Goal: Task Accomplishment & Management: Manage account settings

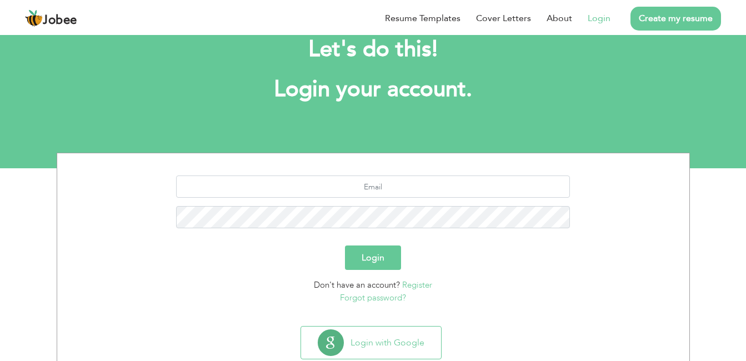
scroll to position [56, 0]
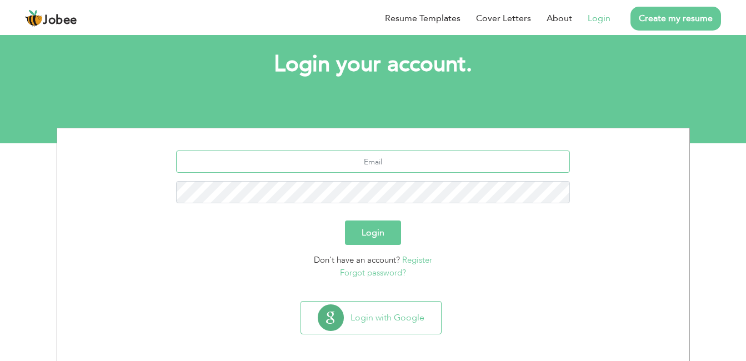
click at [393, 166] on input "text" at bounding box center [373, 161] width 394 height 22
type input "[EMAIL_ADDRESS][DOMAIN_NAME]"
click at [388, 233] on button "Login" at bounding box center [373, 232] width 56 height 24
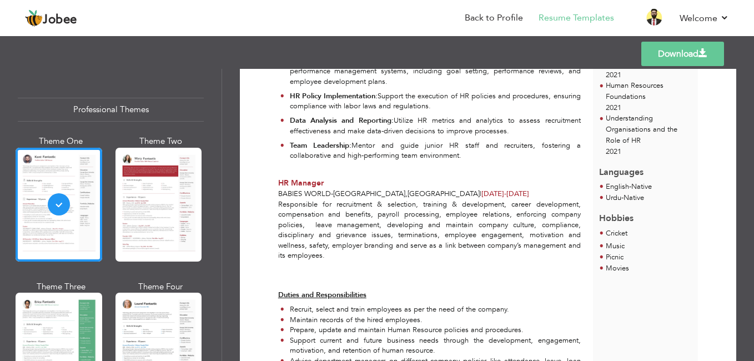
scroll to position [500, 0]
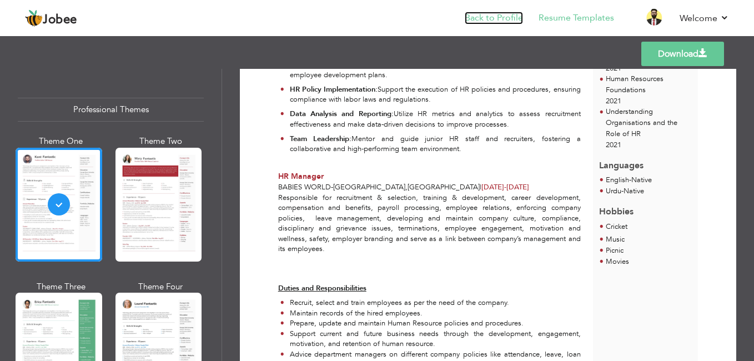
click at [508, 21] on link "Back to Profile" at bounding box center [494, 18] width 58 height 13
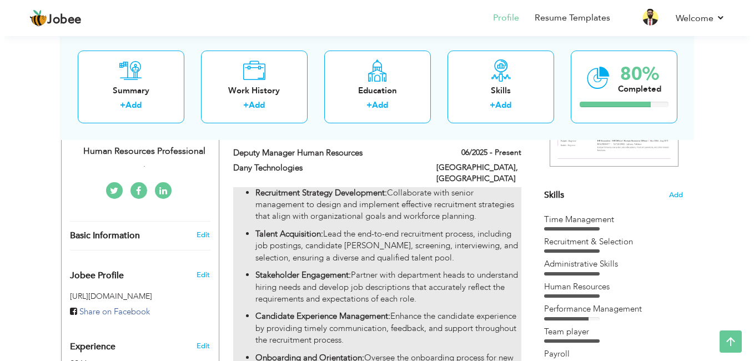
scroll to position [222, 0]
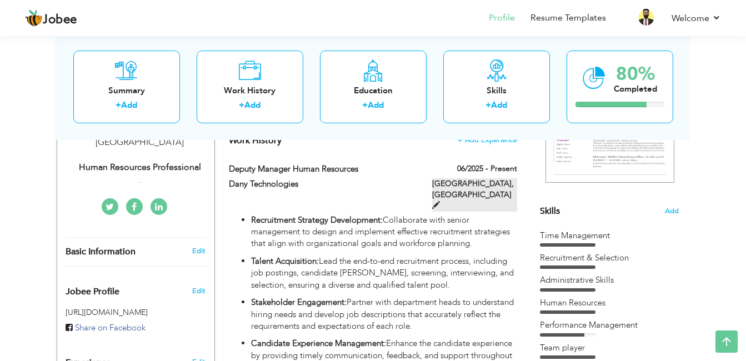
click at [440, 201] on span at bounding box center [436, 205] width 8 height 8
type input "Deputy Manager Human Resources"
type input "Dany Technologies"
type input "06/2025"
type input "[GEOGRAPHIC_DATA]"
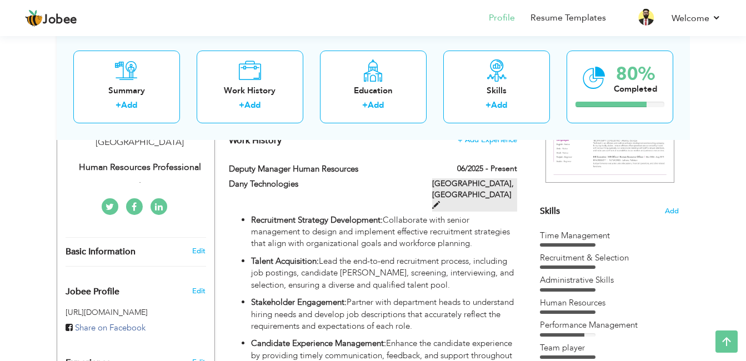
type input "[GEOGRAPHIC_DATA]"
checkbox input "true"
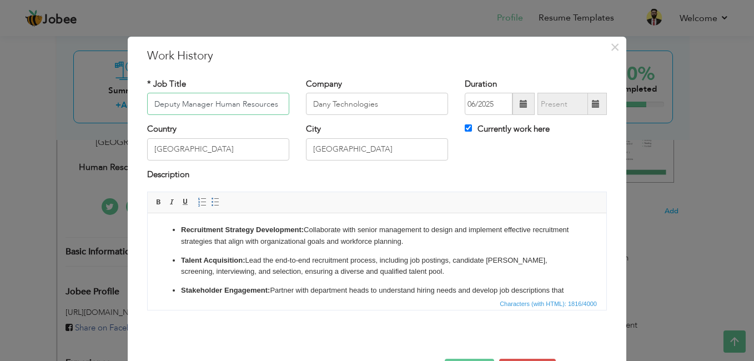
drag, startPoint x: 179, startPoint y: 101, endPoint x: 92, endPoint y: 104, distance: 86.7
click at [92, 104] on div "× Work History * Job Title Deputy Manager Human Resources Company Dany Technolo…" at bounding box center [377, 180] width 754 height 361
drag, startPoint x: 184, startPoint y: 101, endPoint x: 114, endPoint y: 111, distance: 70.7
click at [114, 111] on div "× Work History * Job Title Manager Human Resources Company Dany Technologies Du…" at bounding box center [377, 180] width 754 height 361
click at [233, 110] on input "Human Resources" at bounding box center [218, 104] width 142 height 22
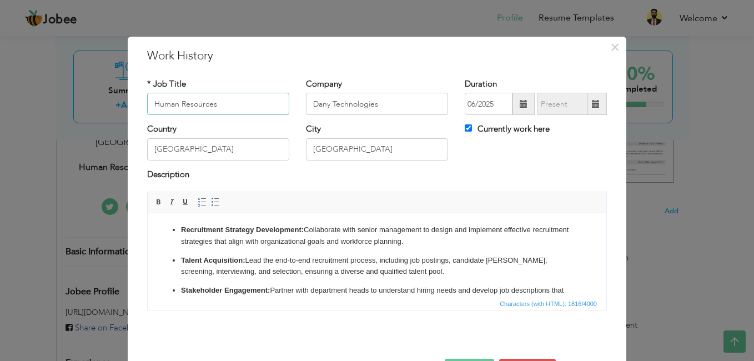
paste input "Manager"
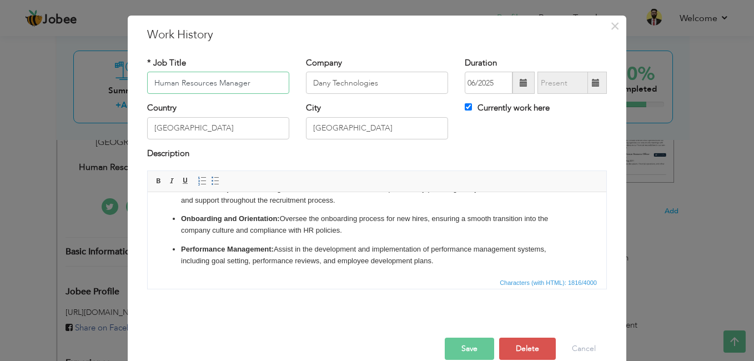
scroll to position [39, 0]
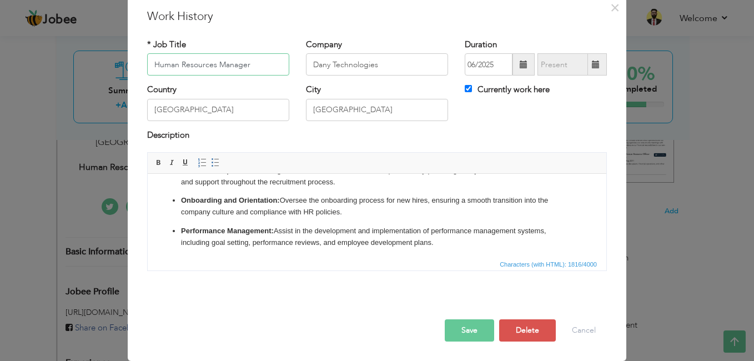
type input "Human Resources Manager"
click at [447, 329] on button "Save" at bounding box center [469, 330] width 49 height 22
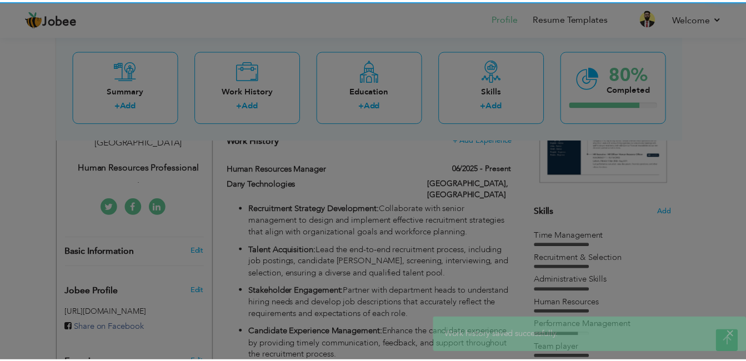
scroll to position [0, 0]
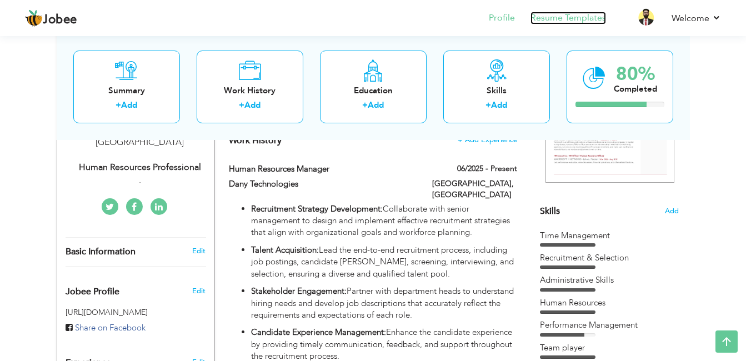
click at [587, 15] on link "Resume Templates" at bounding box center [568, 18] width 76 height 13
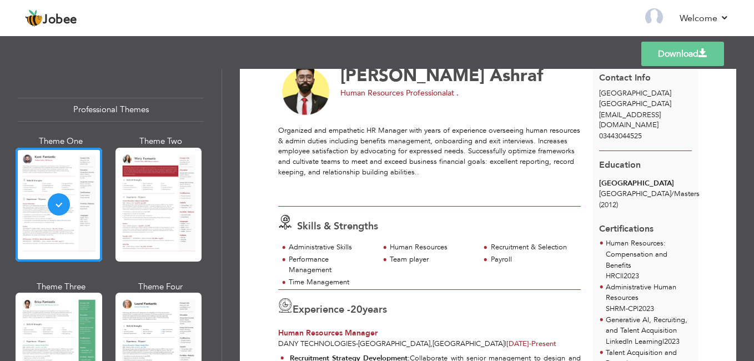
scroll to position [167, 0]
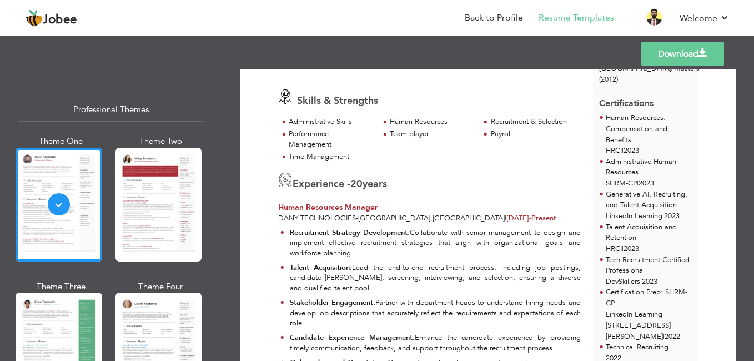
click at [675, 55] on link "Download" at bounding box center [682, 54] width 83 height 24
